Goal: Task Accomplishment & Management: Use online tool/utility

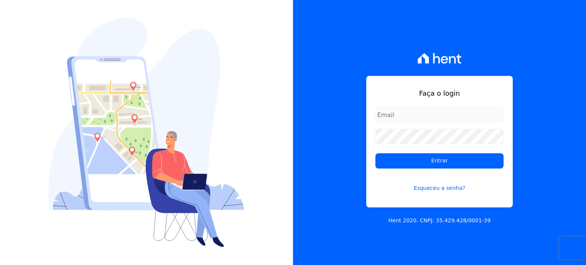
type input "[PERSON_NAME][EMAIL_ADDRESS][DOMAIN_NAME]"
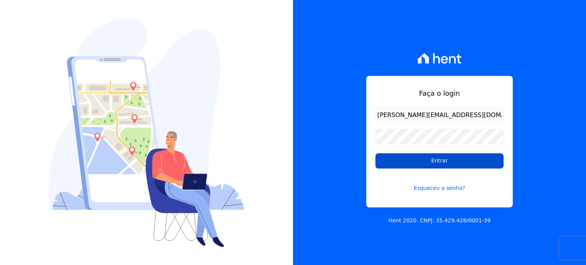
click at [442, 159] on input "Entrar" at bounding box center [440, 160] width 128 height 15
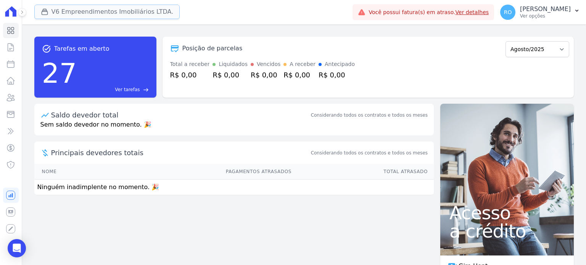
click at [97, 9] on button "V6 Empreendimentos Imobiliários LTDA." at bounding box center [107, 12] width 146 height 15
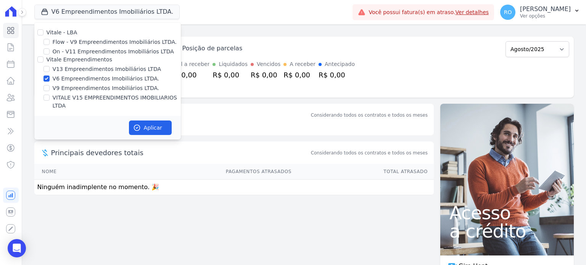
click at [61, 69] on label "V13 Empreendimentos Imobiliários LTDA" at bounding box center [107, 69] width 108 height 8
click at [50, 69] on input "V13 Empreendimentos Imobiliários LTDA" at bounding box center [47, 69] width 6 height 6
checkbox input "true"
click at [61, 76] on label "V6 Empreendimentos Imobiliários LTDA." at bounding box center [106, 79] width 107 height 8
click at [50, 76] on input "V6 Empreendimentos Imobiliários LTDA." at bounding box center [47, 79] width 6 height 6
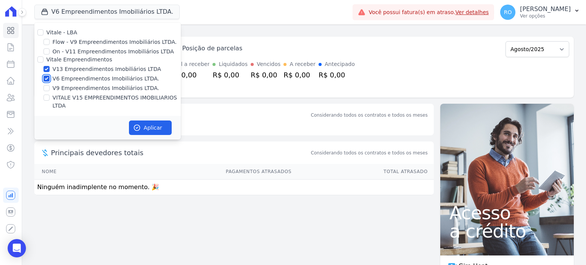
checkbox input "false"
click at [65, 103] on div "Vitale - LBA Flow - V9 Empreendimentos Imobiliários LTDA. On - V11 Empreendimen…" at bounding box center [107, 70] width 147 height 94
click at [65, 97] on label "VITALE V15 EMPREENDIMENTOS IMOBILIARIOS LTDA" at bounding box center [117, 102] width 128 height 16
click at [50, 97] on input "VITALE V15 EMPREENDIMENTOS IMOBILIARIOS LTDA" at bounding box center [47, 98] width 6 height 6
checkbox input "true"
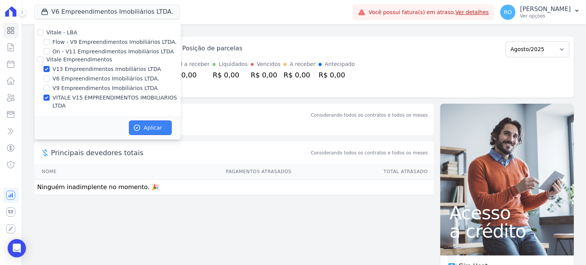
click at [150, 121] on button "Aplicar" at bounding box center [150, 128] width 43 height 15
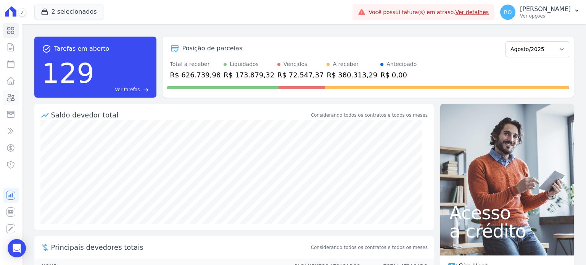
click at [10, 98] on icon at bounding box center [11, 97] width 8 height 7
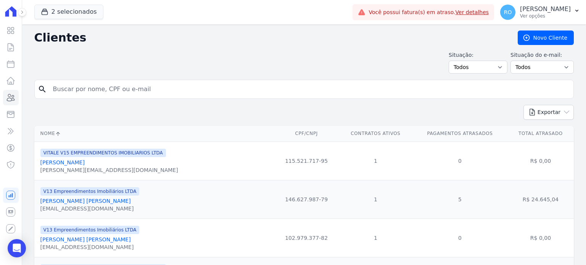
click at [66, 84] on input "search" at bounding box center [309, 89] width 522 height 15
type input "a"
type input "marina"
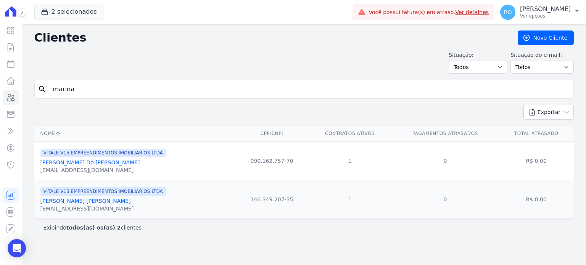
click at [63, 200] on link "Marina Lima Moura" at bounding box center [85, 201] width 90 height 6
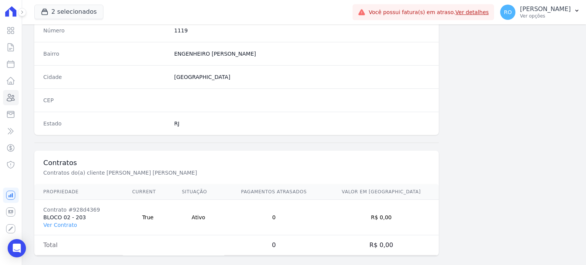
scroll to position [446, 0]
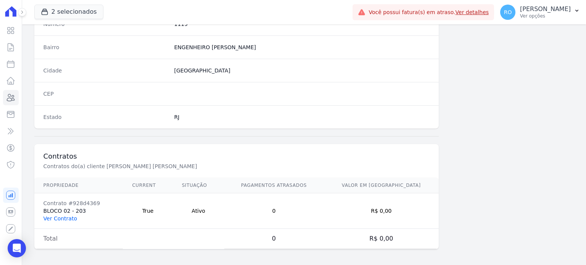
click at [58, 216] on link "Ver Contrato" at bounding box center [61, 219] width 34 height 6
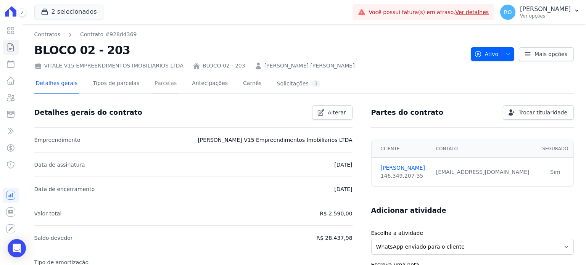
click at [153, 84] on link "Parcelas" at bounding box center [165, 84] width 25 height 20
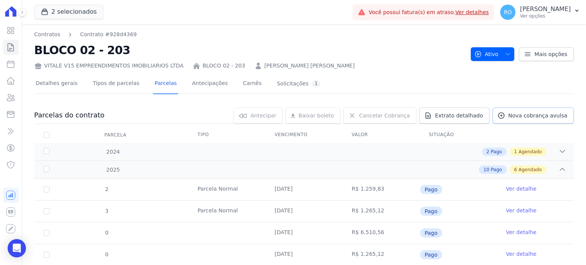
click at [513, 116] on span "Nova cobrança avulsa" at bounding box center [537, 116] width 59 height 8
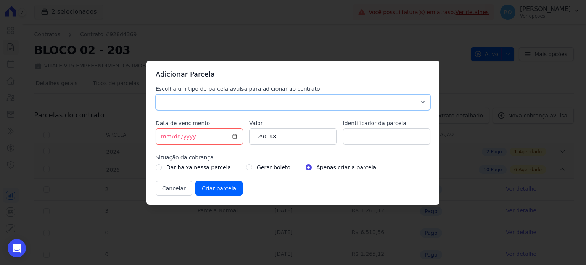
click at [168, 95] on select "Parcela Normal Sinal Caução Intercalada Chaves Pré Chaves Pós Chaves Taxas Quit…" at bounding box center [293, 102] width 275 height 16
select select "others"
click at [156, 94] on select "Parcela Normal Sinal Caução Intercalada Chaves Pré Chaves Pós Chaves Taxas Quit…" at bounding box center [293, 102] width 275 height 16
click at [235, 134] on input "2025-08-11" at bounding box center [199, 137] width 87 height 16
type input "2025-08-29"
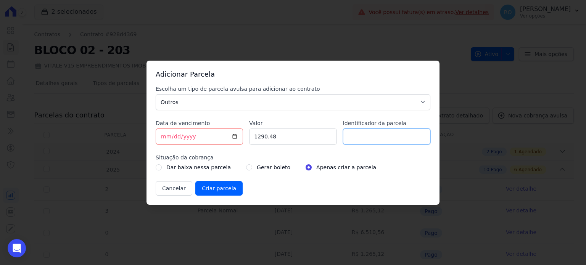
click at [376, 139] on input "Identificador da parcela" at bounding box center [386, 137] width 87 height 16
type input "ANTECIPAÇÃO 250057"
click at [246, 166] on div "Gerar boleto" at bounding box center [268, 167] width 44 height 9
click at [246, 168] on input "radio" at bounding box center [249, 168] width 6 height 6
radio input "true"
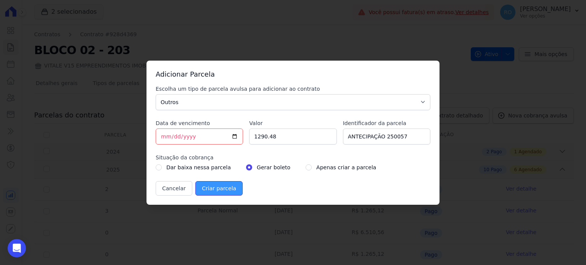
click at [203, 189] on input "Criar parcela" at bounding box center [218, 188] width 47 height 15
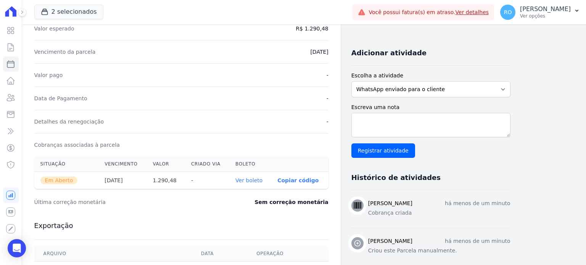
scroll to position [153, 0]
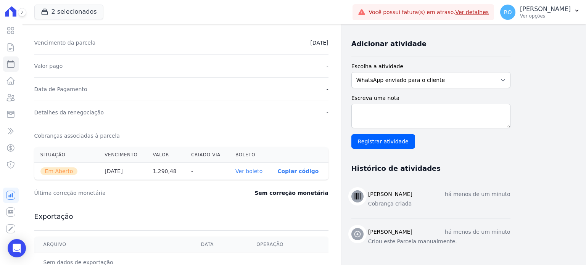
click at [249, 171] on link "Ver boleto" at bounding box center [248, 171] width 27 height 6
